Goal: Information Seeking & Learning: Learn about a topic

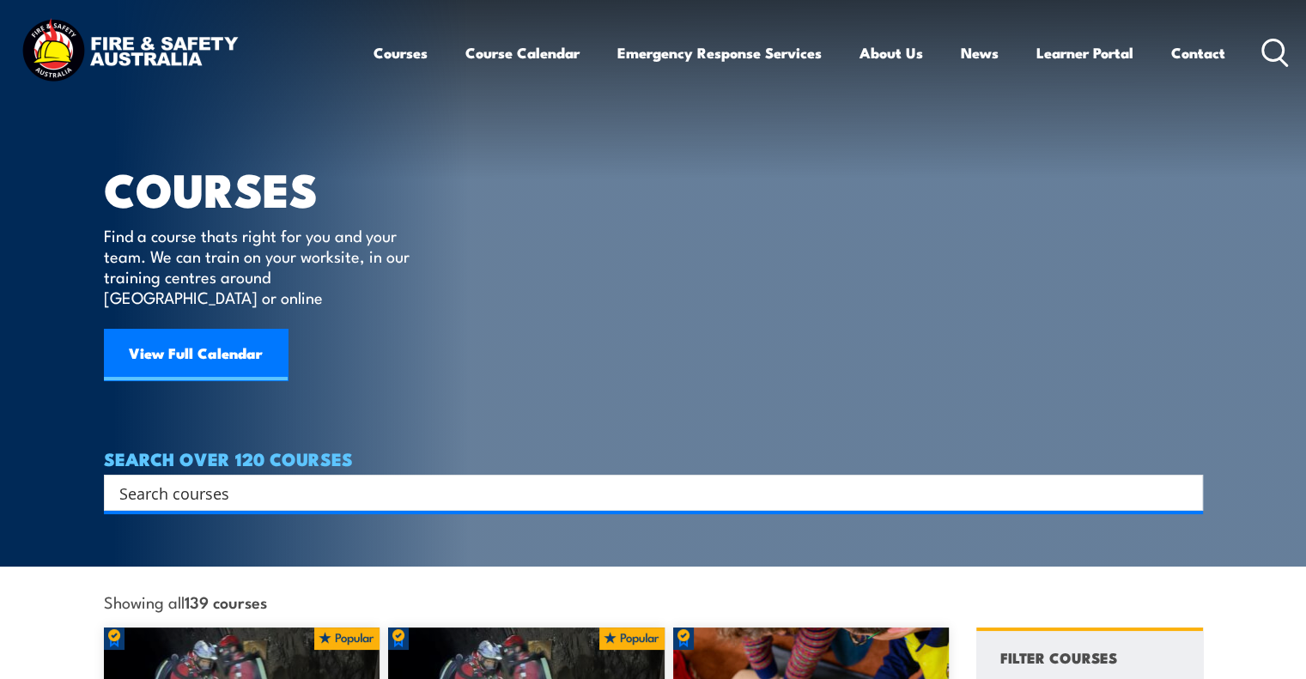
drag, startPoint x: 312, startPoint y: 476, endPoint x: -19, endPoint y: 499, distance: 331.3
click at [0, 499] on html "Courses Course Calendar Emergency Response Services Services Overview Emergency…" at bounding box center [653, 339] width 1306 height 679
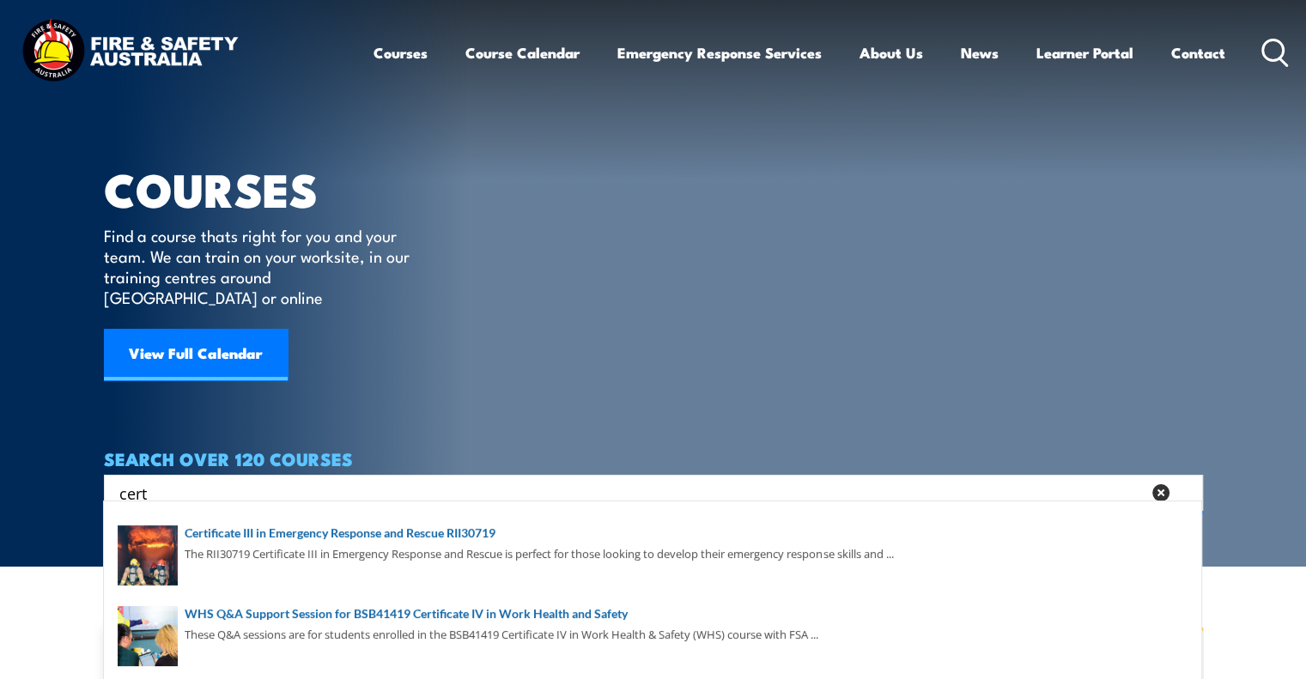
scroll to position [172, 0]
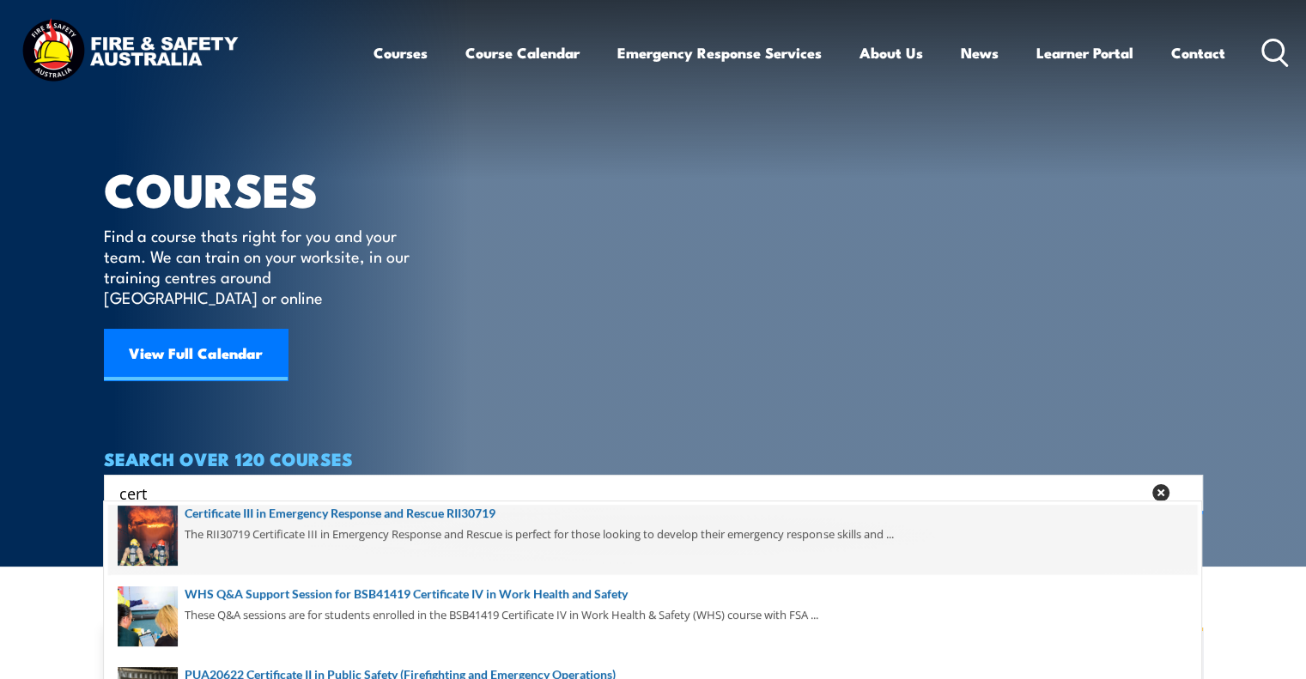
type input "cert"
click at [296, 517] on span at bounding box center [652, 535] width 1089 height 81
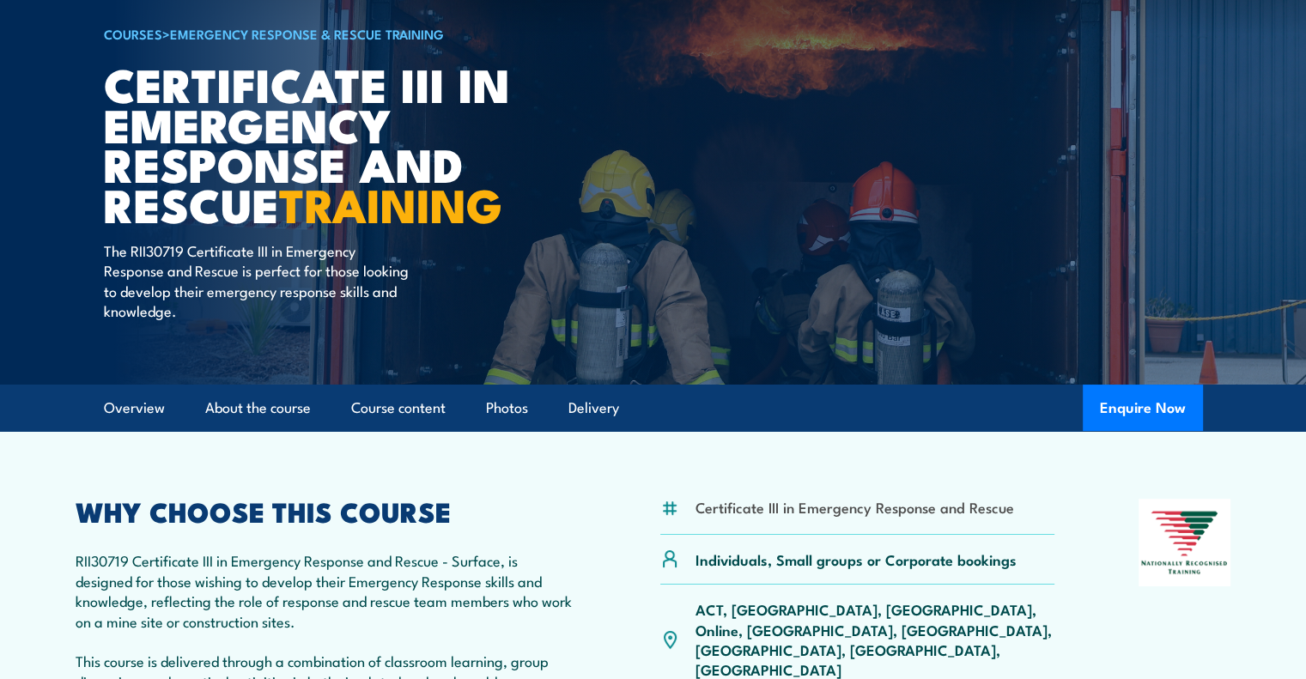
scroll to position [172, 0]
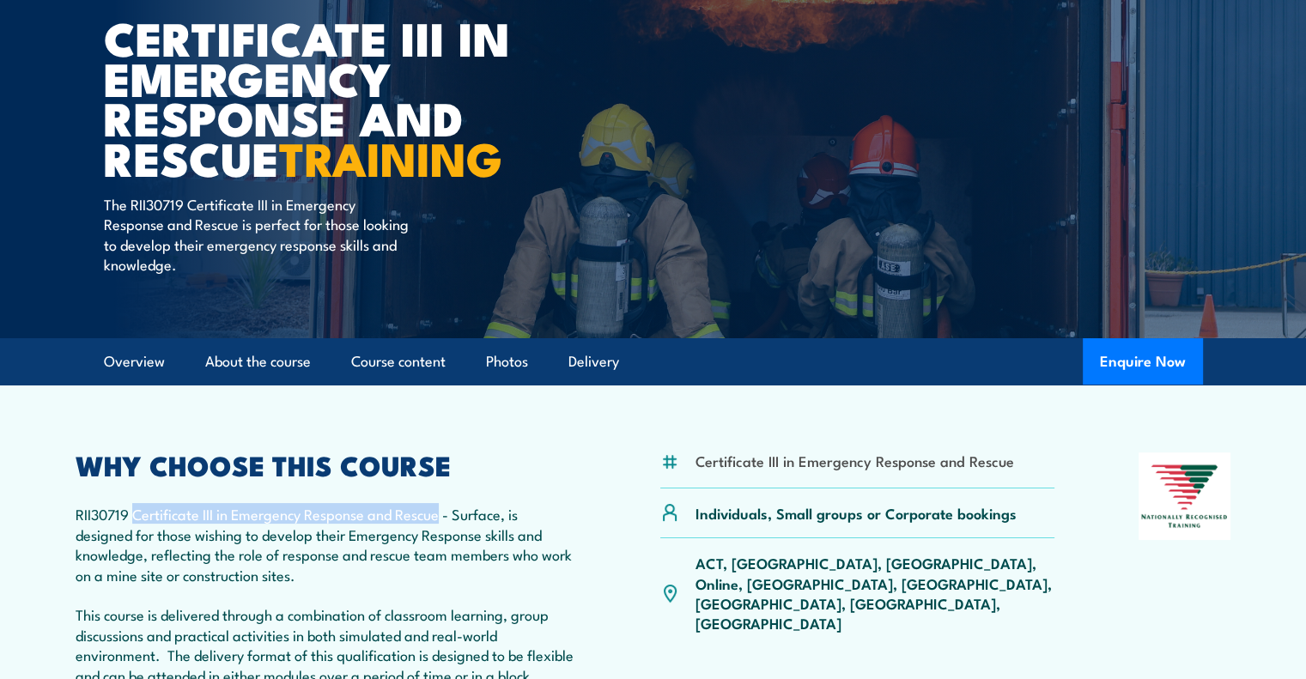
drag, startPoint x: 132, startPoint y: 511, endPoint x: 440, endPoint y: 517, distance: 307.4
click at [440, 517] on p "RII30719 Certificate III in Emergency Response and Rescue - Surface, is designe…" at bounding box center [326, 624] width 501 height 241
copy p "Certificate III in Emergency Response and Rescue"
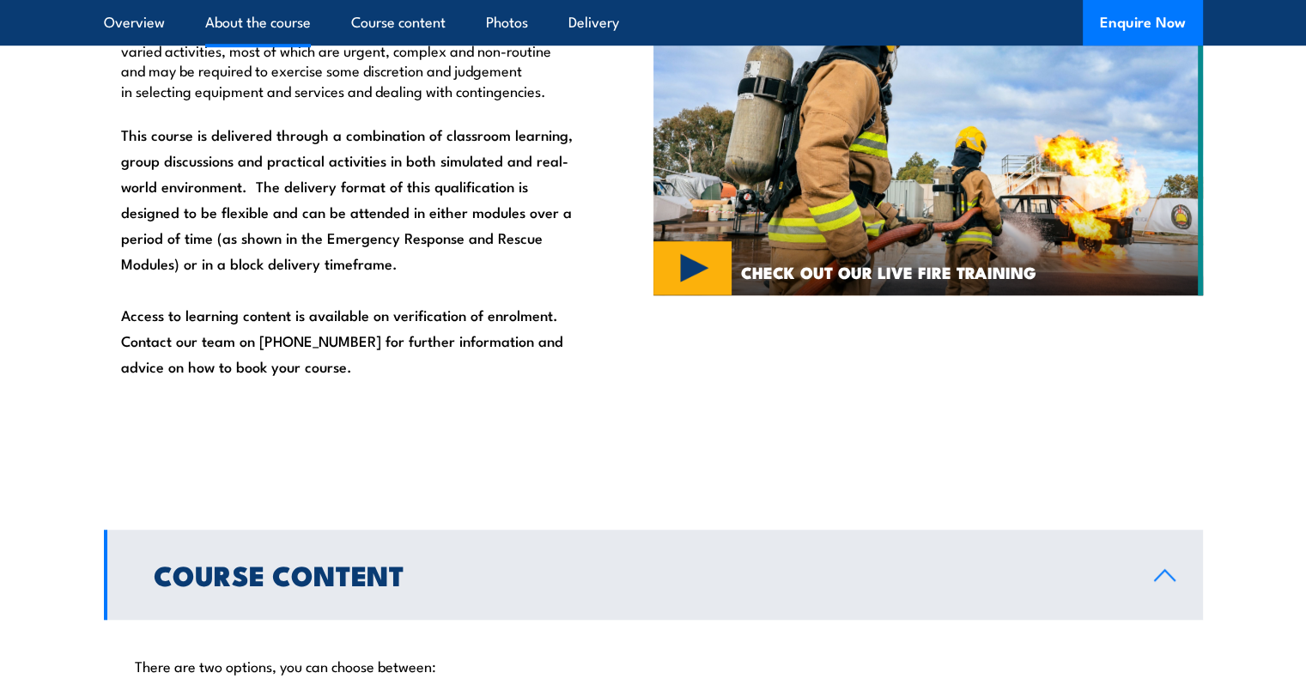
scroll to position [1030, 0]
